Goal: Task Accomplishment & Management: Manage account settings

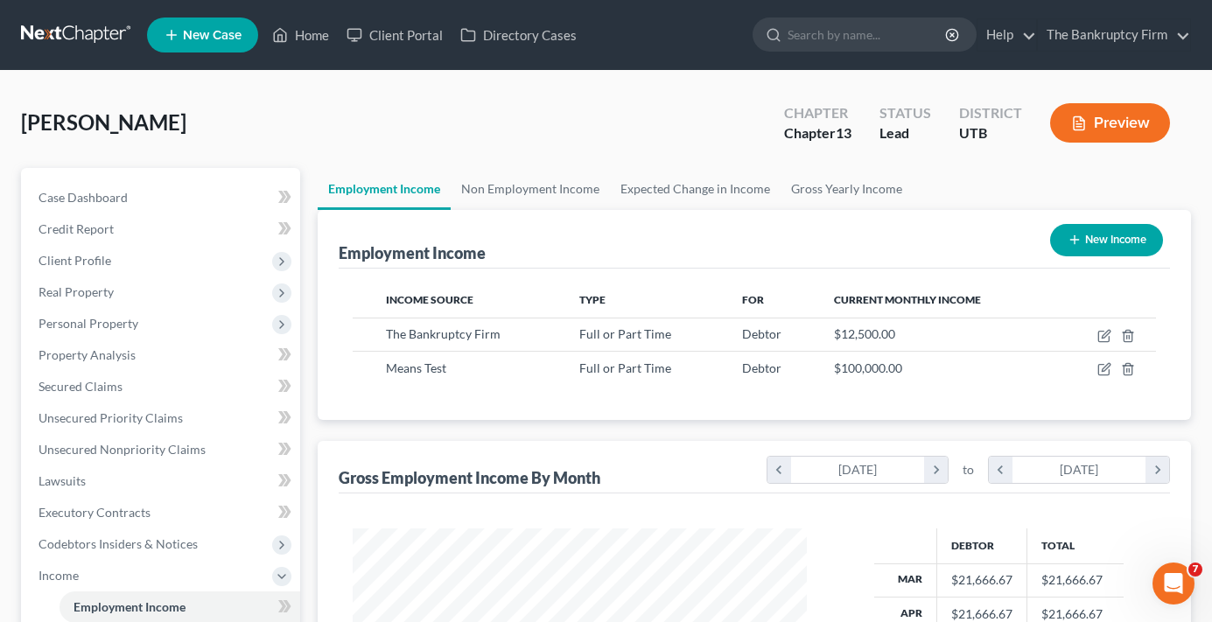
scroll to position [314, 488]
click at [305, 36] on link "Home" at bounding box center [300, 34] width 74 height 31
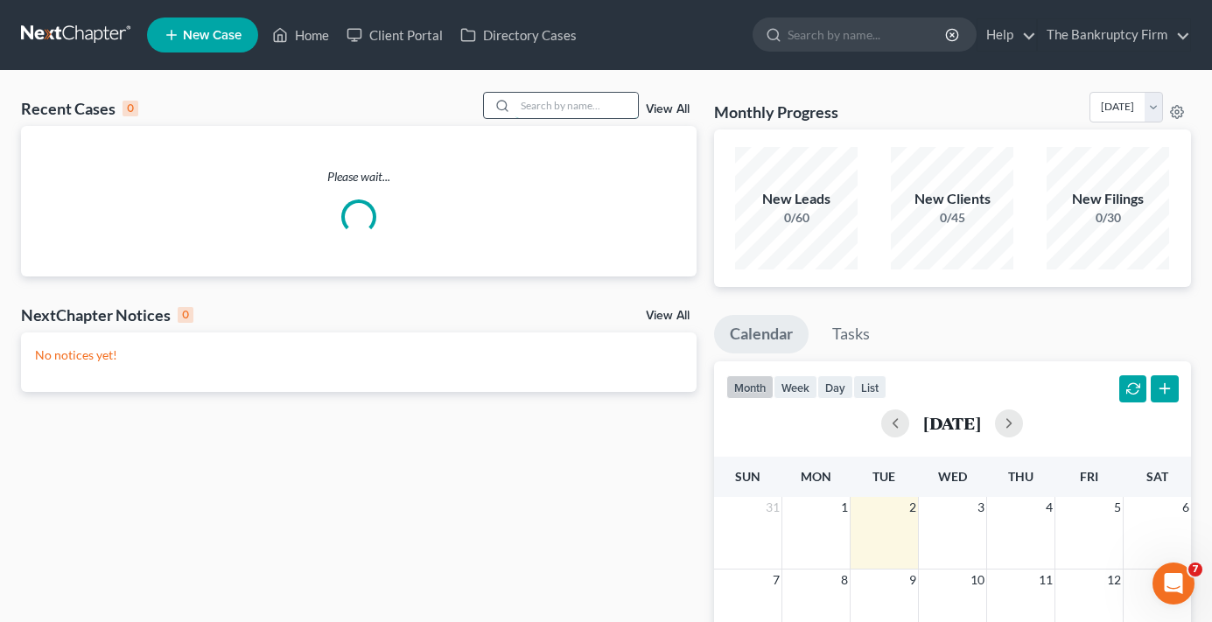
click at [567, 104] on input "search" at bounding box center [576, 105] width 122 height 25
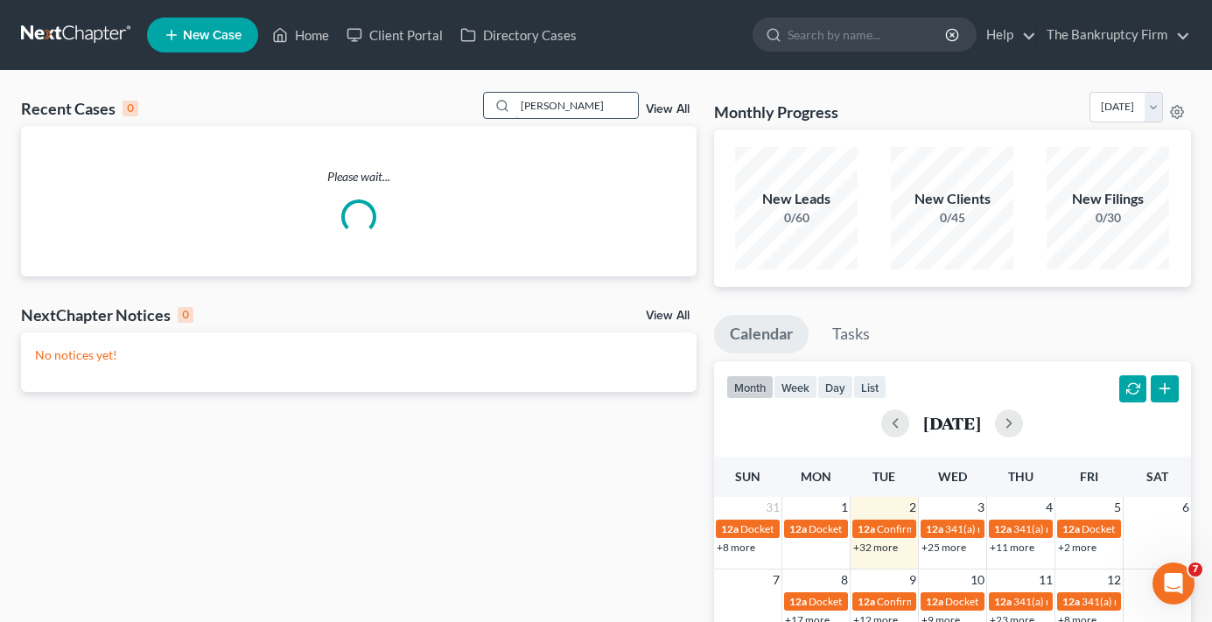
type input "[PERSON_NAME]"
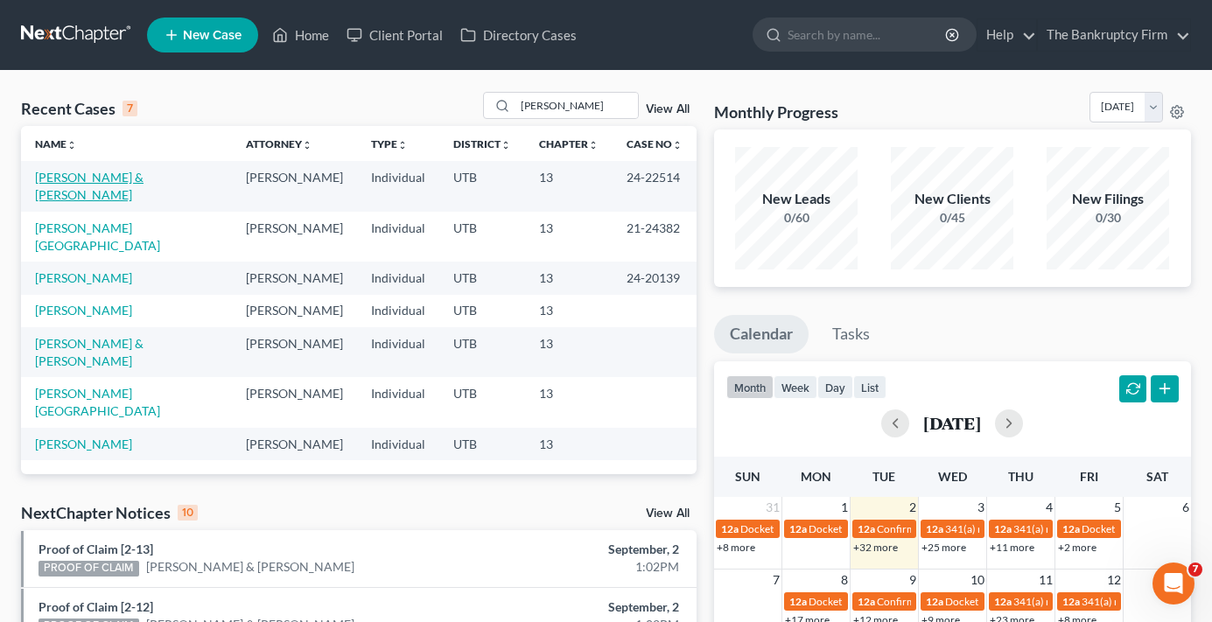
click at [90, 178] on link "[PERSON_NAME] & [PERSON_NAME]" at bounding box center [89, 186] width 108 height 32
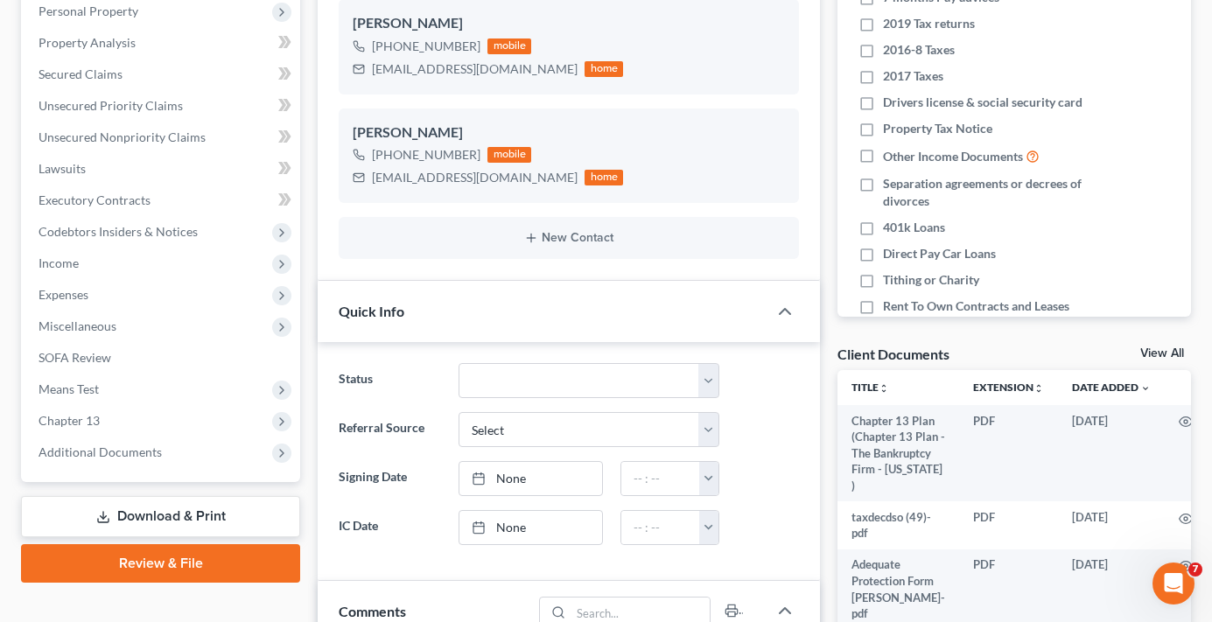
scroll to position [350, 0]
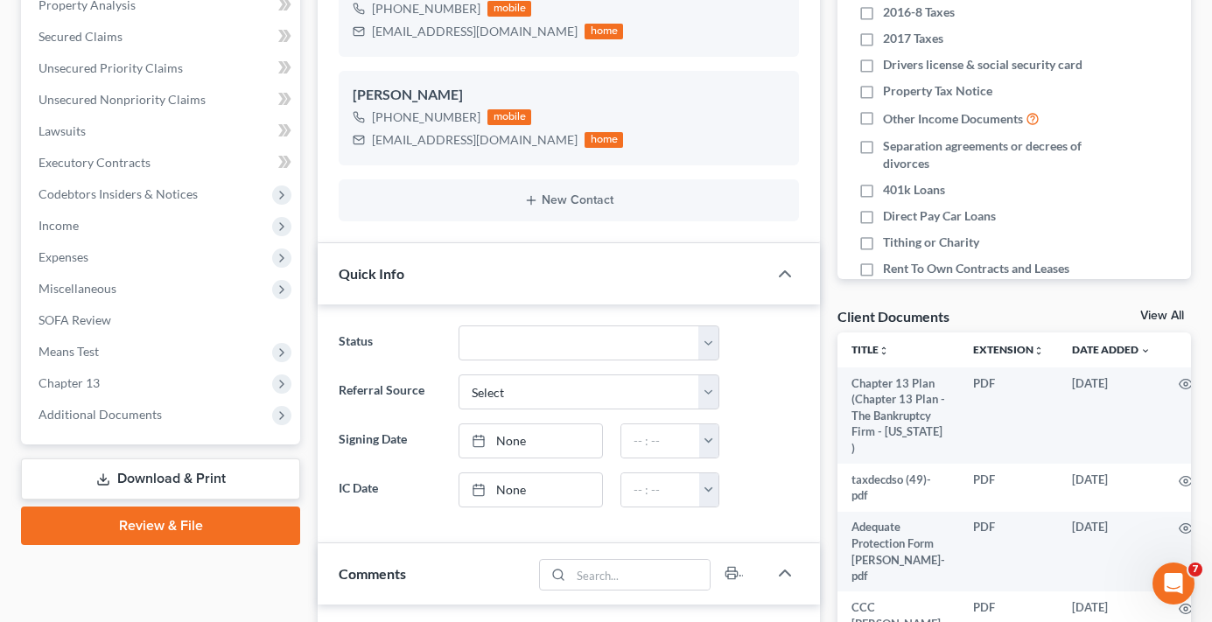
click at [1152, 315] on link "View All" at bounding box center [1162, 316] width 44 height 12
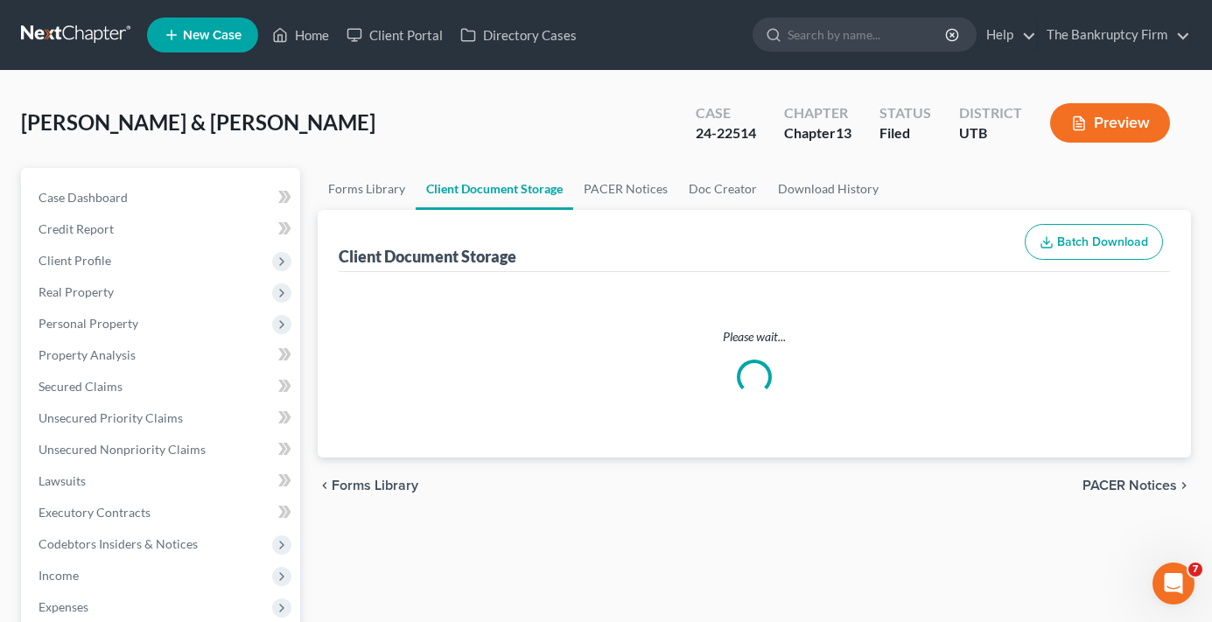
select select "30"
select select "26"
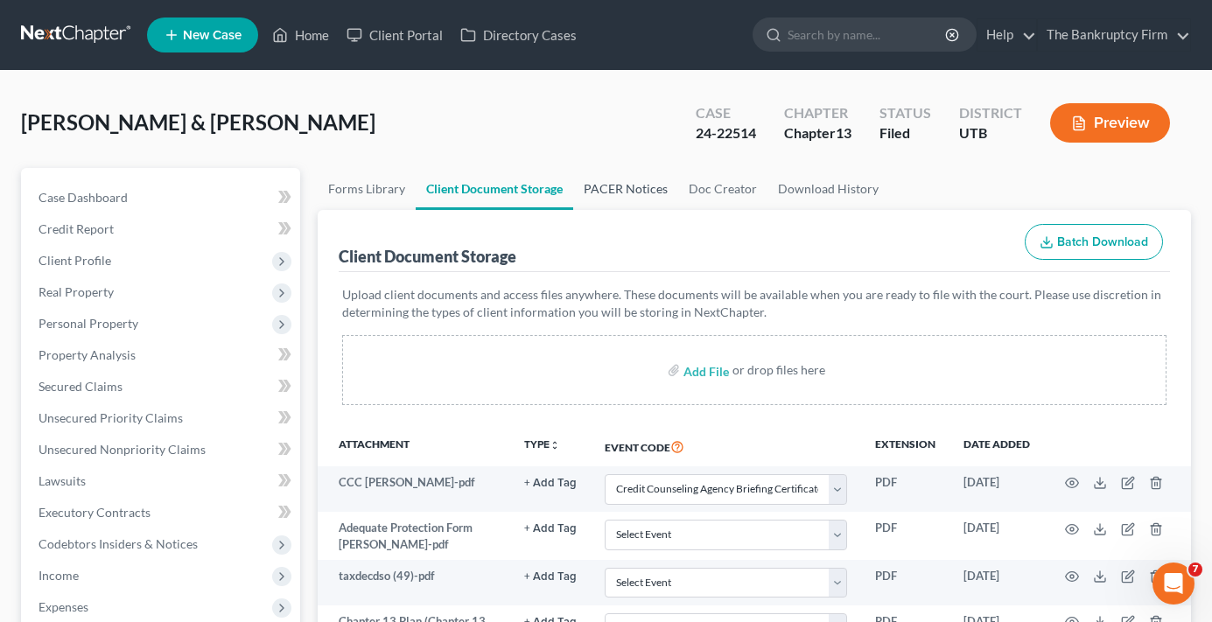
click at [635, 174] on link "PACER Notices" at bounding box center [625, 189] width 105 height 42
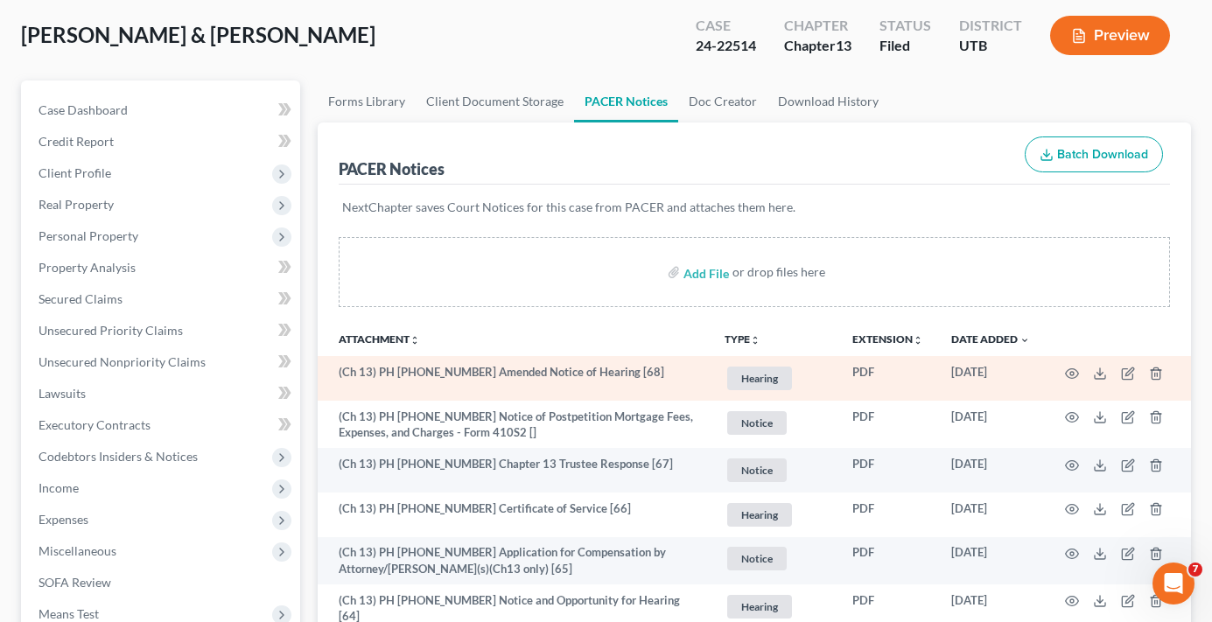
scroll to position [175, 0]
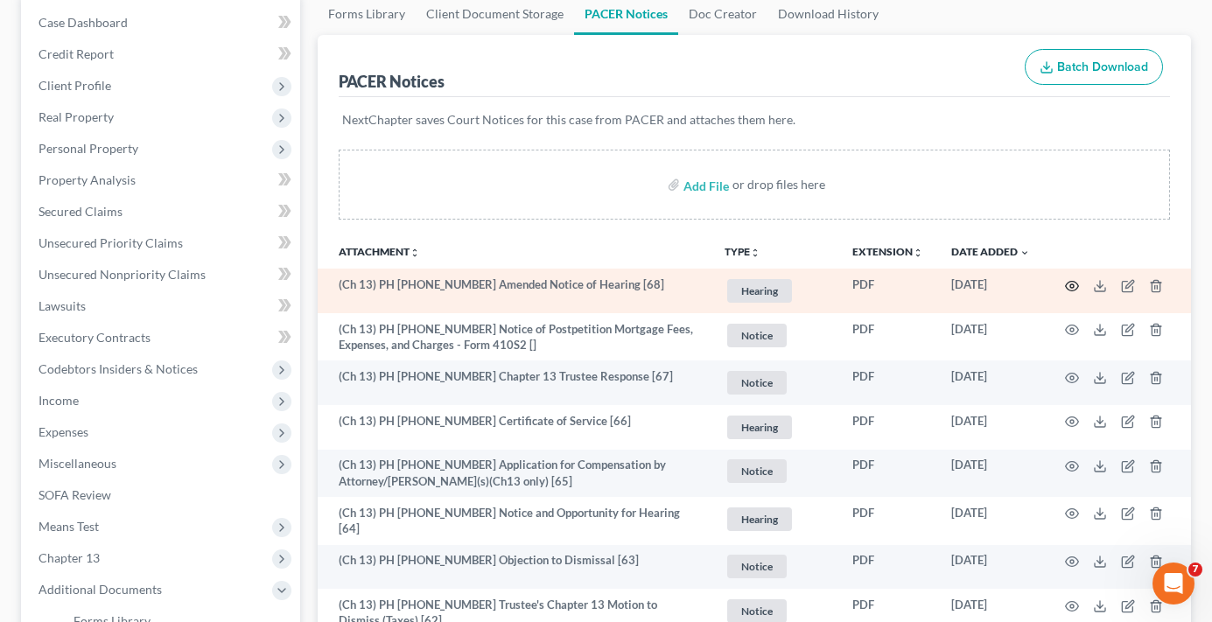
click at [1072, 284] on circle "button" at bounding box center [1071, 285] width 3 height 3
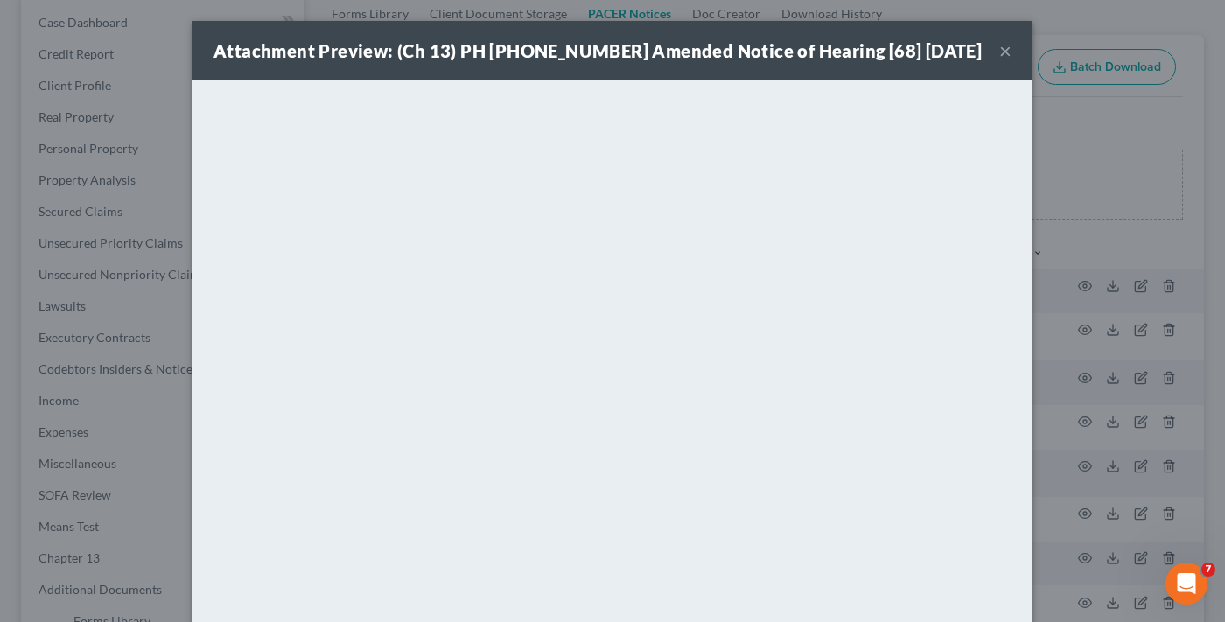
click at [999, 51] on button "×" at bounding box center [1005, 50] width 12 height 21
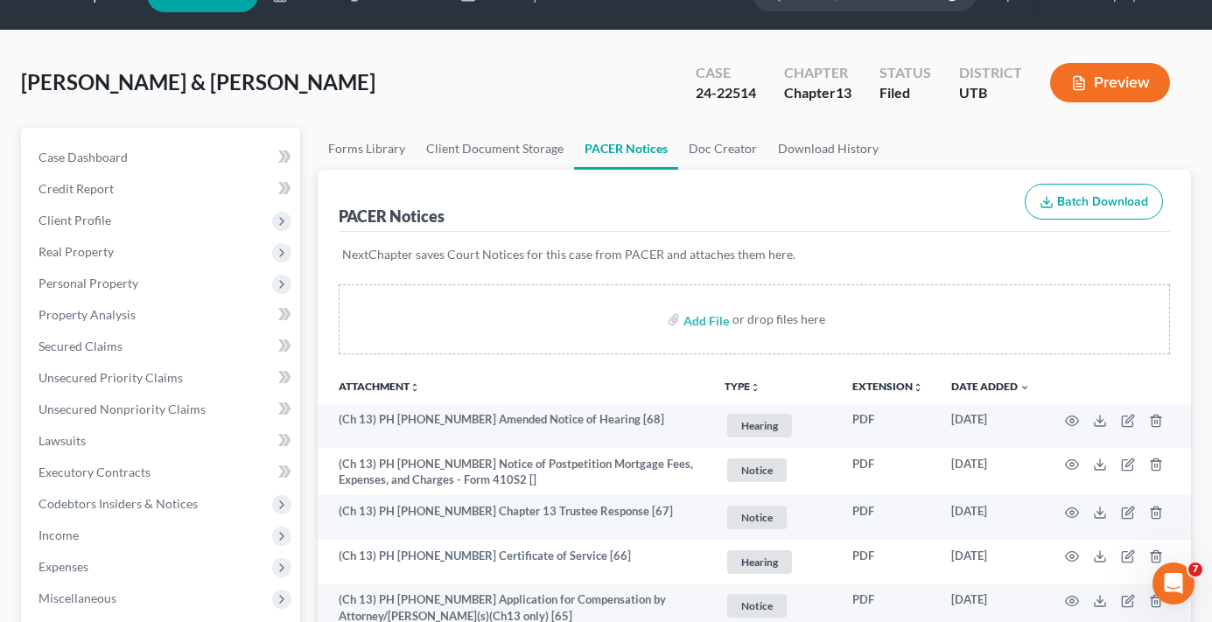
scroll to position [0, 0]
